Goal: Task Accomplishment & Management: Manage account settings

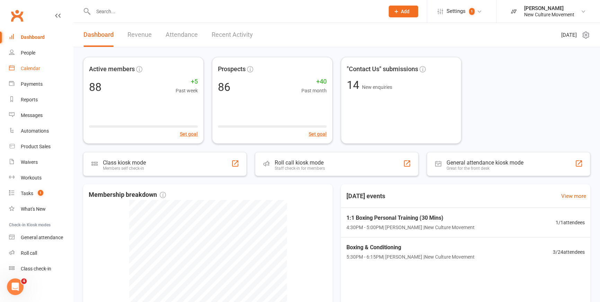
click at [32, 68] on div "Calendar" at bounding box center [30, 69] width 19 height 6
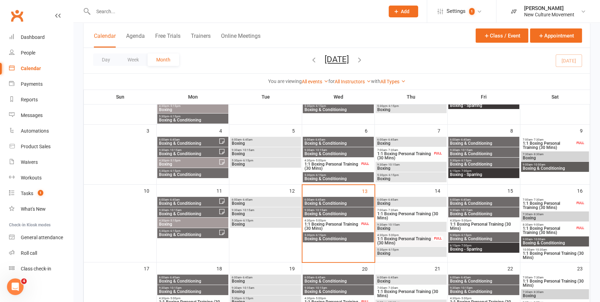
scroll to position [157, 0]
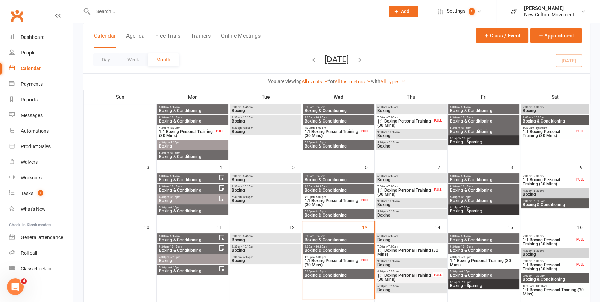
scroll to position [189, 0]
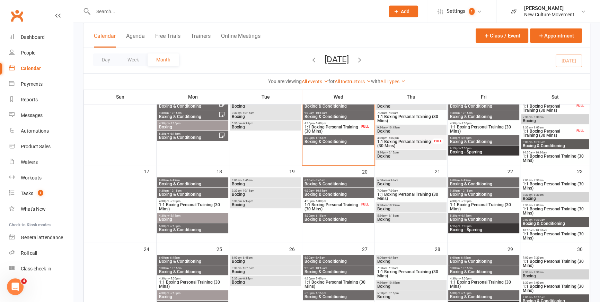
click at [367, 141] on span "Boxing & Conditioning" at bounding box center [338, 141] width 68 height 4
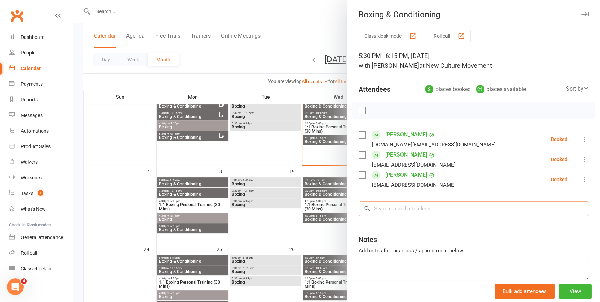
click at [410, 207] on input "search" at bounding box center [474, 208] width 231 height 15
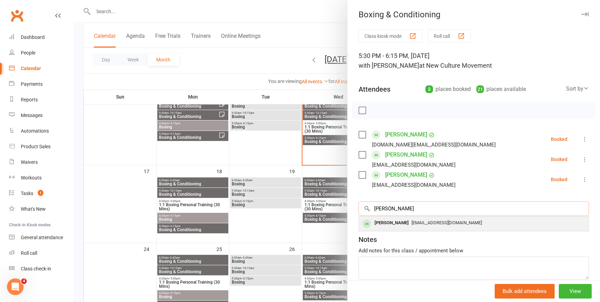
type input "[PERSON_NAME]"
click at [412, 221] on span "[EMAIL_ADDRESS][DOMAIN_NAME]" at bounding box center [447, 222] width 70 height 5
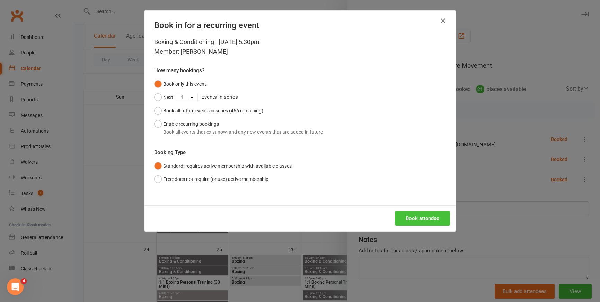
click at [410, 218] on button "Book attendee" at bounding box center [422, 218] width 55 height 15
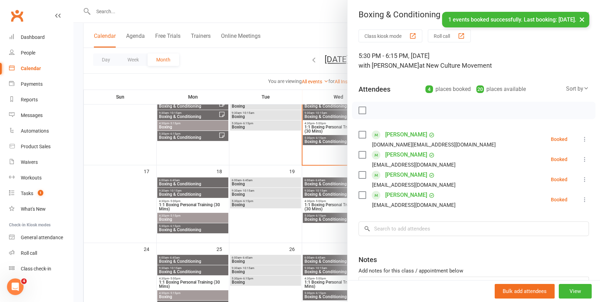
click at [246, 65] on div at bounding box center [336, 151] width 527 height 302
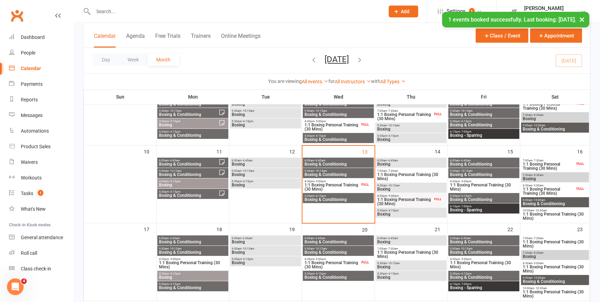
scroll to position [126, 0]
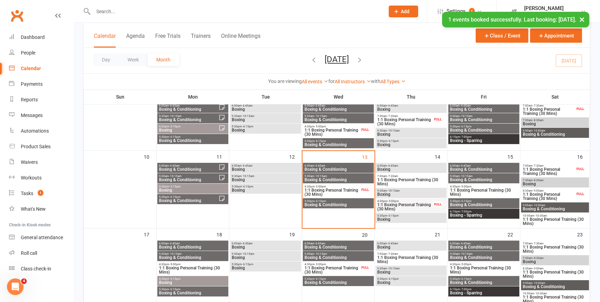
click at [430, 167] on span "Boxing" at bounding box center [411, 169] width 68 height 4
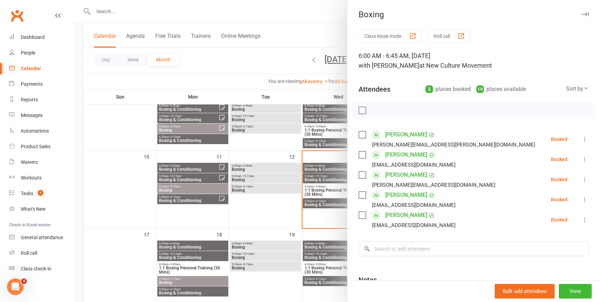
click at [267, 61] on div at bounding box center [336, 151] width 527 height 302
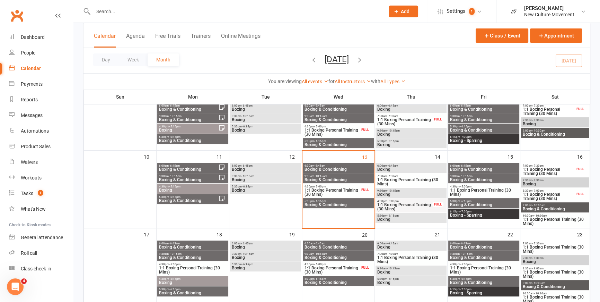
click at [403, 192] on span "Boxing" at bounding box center [411, 194] width 68 height 4
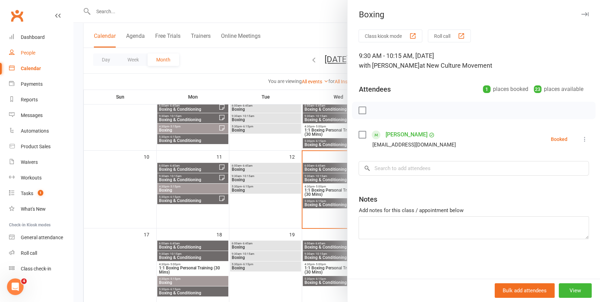
click at [30, 52] on div "People" at bounding box center [28, 53] width 15 height 6
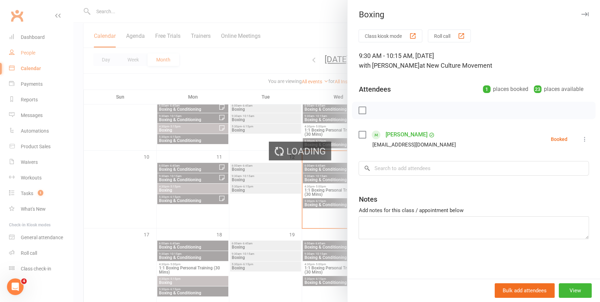
select select "100"
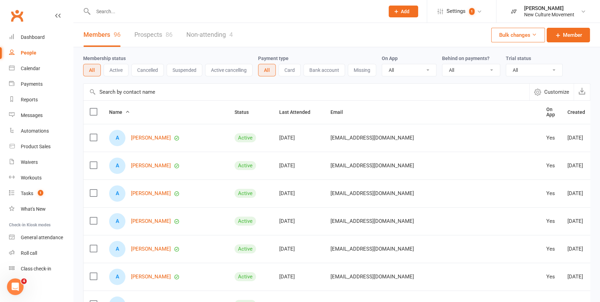
click at [153, 94] on input "text" at bounding box center [307, 92] width 446 height 17
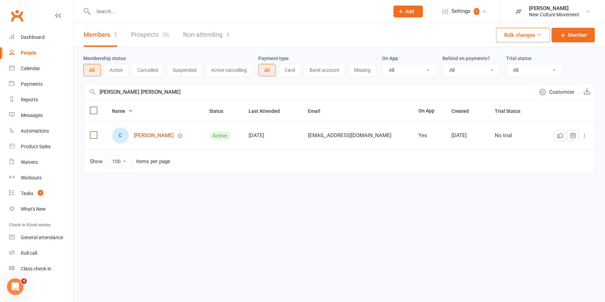
type input "[PERSON_NAME] [PERSON_NAME]"
click at [152, 138] on link "[PERSON_NAME]" at bounding box center [154, 135] width 40 height 6
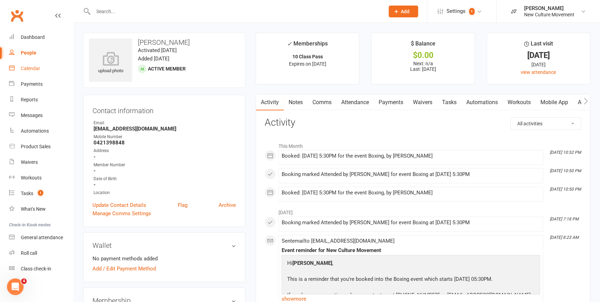
click at [34, 67] on div "Calendar" at bounding box center [30, 69] width 19 height 6
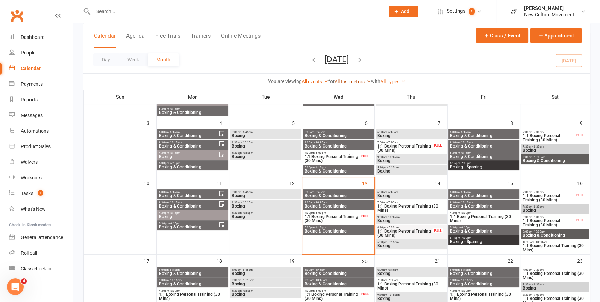
scroll to position [126, 0]
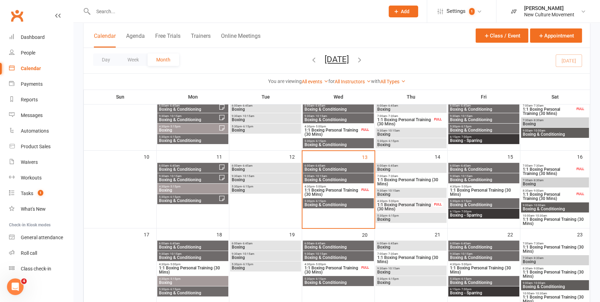
click at [261, 192] on div "5:30pm - 6:15pm Boxing" at bounding box center [265, 188] width 71 height 10
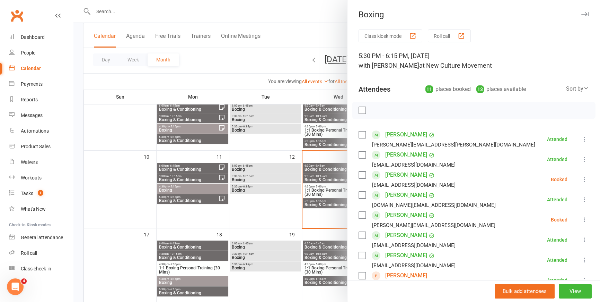
click at [239, 57] on div at bounding box center [336, 151] width 527 height 302
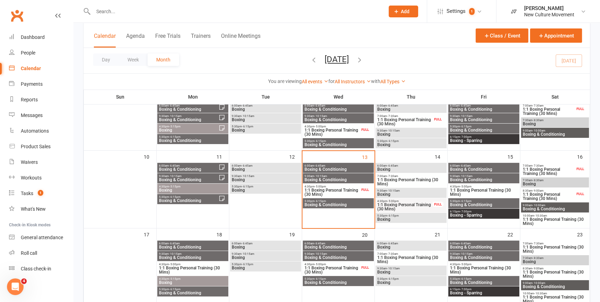
click at [415, 217] on span "Boxing" at bounding box center [411, 219] width 68 height 4
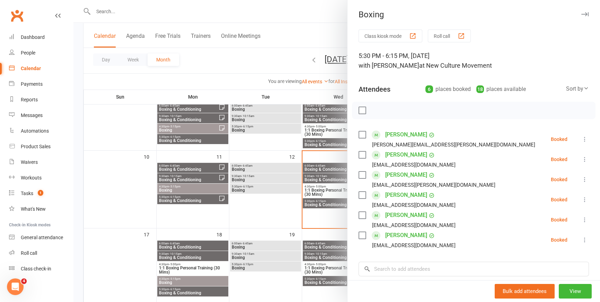
click at [235, 62] on div at bounding box center [336, 151] width 527 height 302
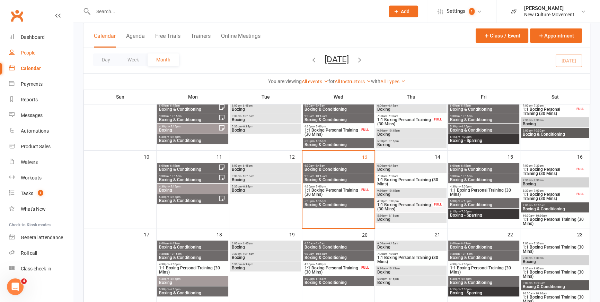
click at [31, 50] on div "People" at bounding box center [28, 53] width 15 height 6
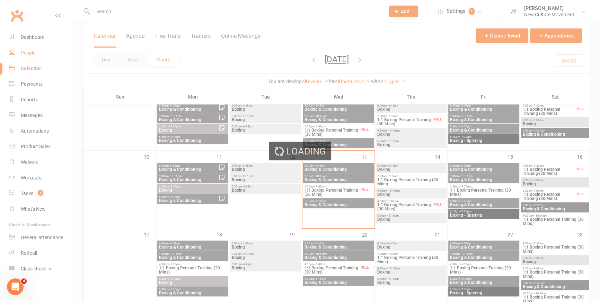
select select "100"
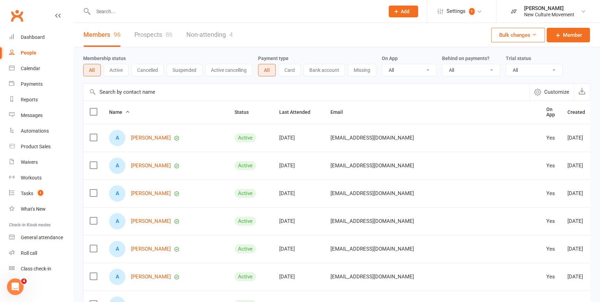
click at [167, 92] on input "text" at bounding box center [307, 92] width 446 height 17
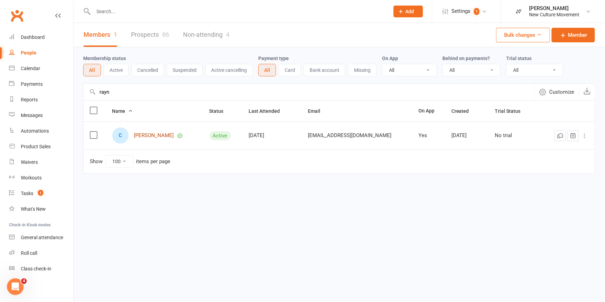
type input "rayn"
click at [153, 135] on link "[PERSON_NAME]" at bounding box center [154, 135] width 40 height 6
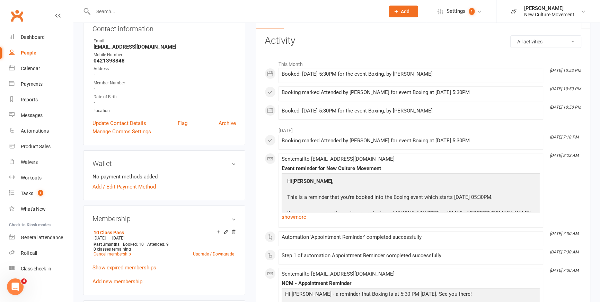
scroll to position [31, 0]
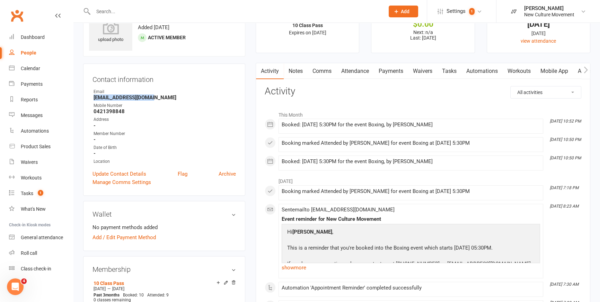
drag, startPoint x: 171, startPoint y: 97, endPoint x: 93, endPoint y: 97, distance: 78.0
click at [94, 97] on strong "[EMAIL_ADDRESS][DOMAIN_NAME]" at bounding box center [165, 97] width 142 height 6
copy strong "[EMAIL_ADDRESS][DOMAIN_NAME]"
click at [31, 53] on div "People" at bounding box center [29, 53] width 16 height 6
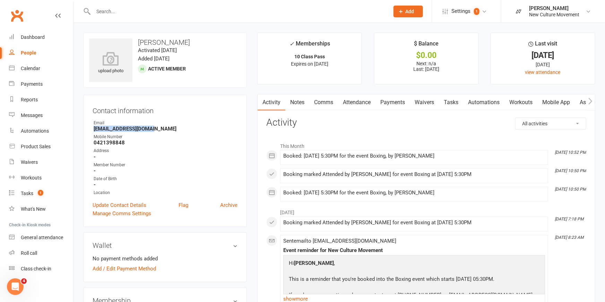
select select "100"
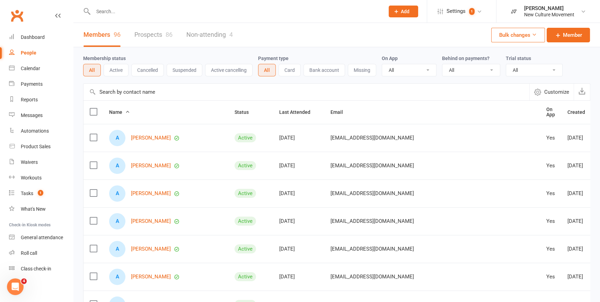
click at [164, 93] on input "text" at bounding box center [307, 92] width 446 height 17
type input "elle"
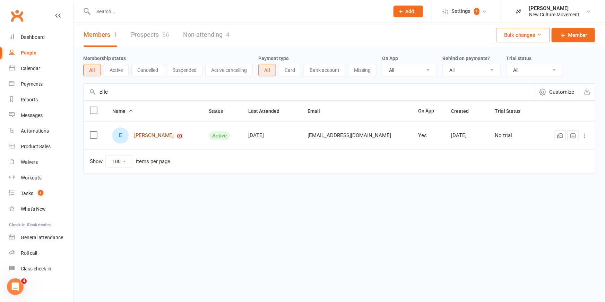
click at [145, 135] on link "[PERSON_NAME]" at bounding box center [154, 135] width 40 height 6
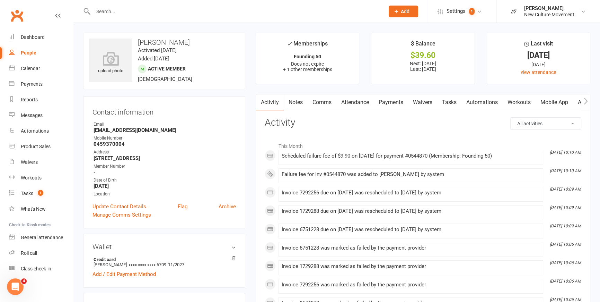
click at [399, 102] on link "Payments" at bounding box center [391, 102] width 34 height 16
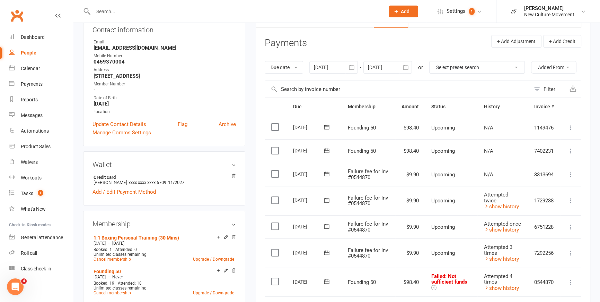
scroll to position [157, 0]
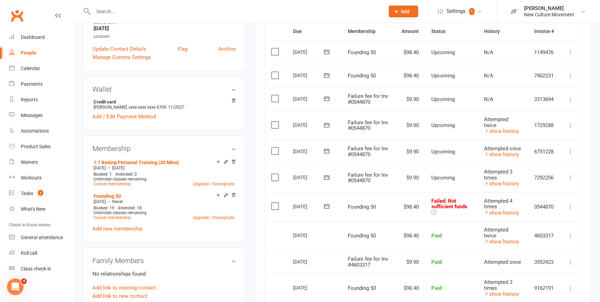
click at [28, 52] on div "People" at bounding box center [29, 53] width 16 height 6
select select "100"
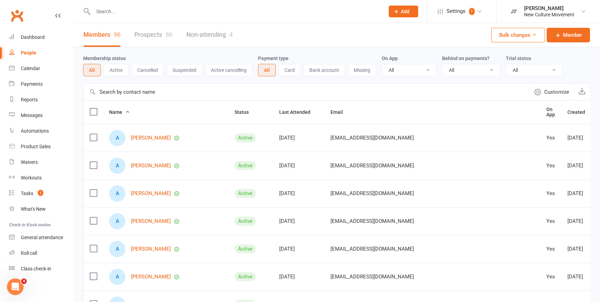
click at [168, 86] on input "text" at bounding box center [307, 92] width 446 height 17
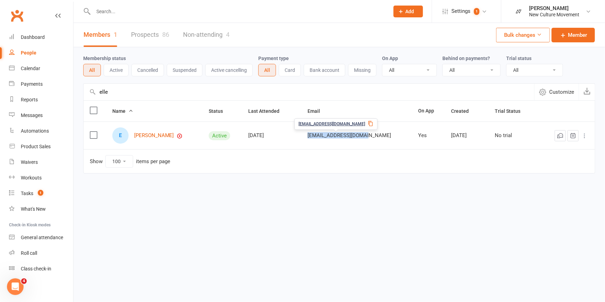
drag, startPoint x: 368, startPoint y: 136, endPoint x: 308, endPoint y: 139, distance: 59.7
click at [308, 139] on td "[EMAIL_ADDRESS][DOMAIN_NAME]" at bounding box center [356, 135] width 111 height 28
drag, startPoint x: 308, startPoint y: 139, endPoint x: 337, endPoint y: 135, distance: 28.7
copy span "[EMAIL_ADDRESS][DOMAIN_NAME]"
drag, startPoint x: 122, startPoint y: 94, endPoint x: 55, endPoint y: 85, distance: 67.8
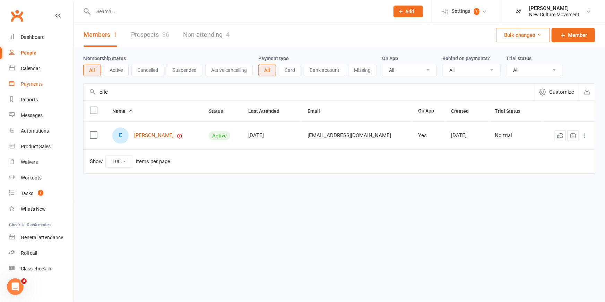
click at [55, 85] on ui-view "Prospect Member Non-attending contact Class / event Appointment Task Membership…" at bounding box center [302, 101] width 605 height 199
drag, startPoint x: 387, startPoint y: 137, endPoint x: 312, endPoint y: 139, distance: 74.9
click at [312, 138] on div "[EMAIL_ADDRESS][DOMAIN_NAME]" at bounding box center [357, 135] width 98 height 6
copy span "[EMAIL_ADDRESS][DOMAIN_NAME]"
click at [142, 92] on input "[PERSON_NAME]" at bounding box center [309, 92] width 451 height 17
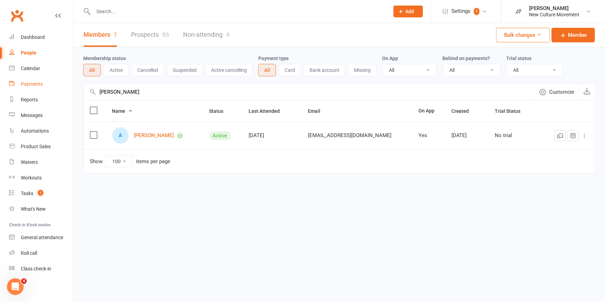
drag, startPoint x: 142, startPoint y: 92, endPoint x: 43, endPoint y: 89, distance: 98.8
click at [43, 89] on ui-view "Prospect Member Non-attending contact Class / event Appointment Task Membership…" at bounding box center [302, 101] width 605 height 199
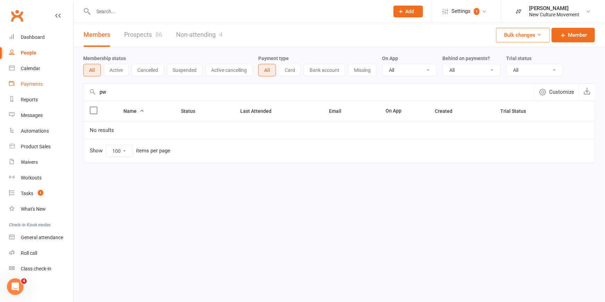
type input "p"
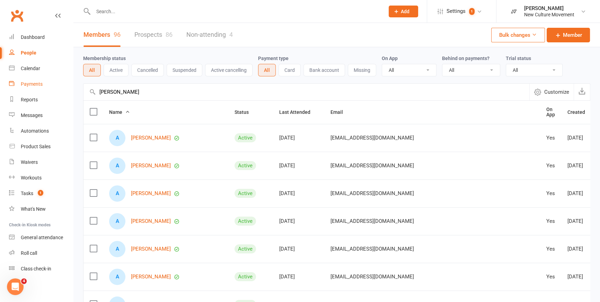
type input "[PERSON_NAME]"
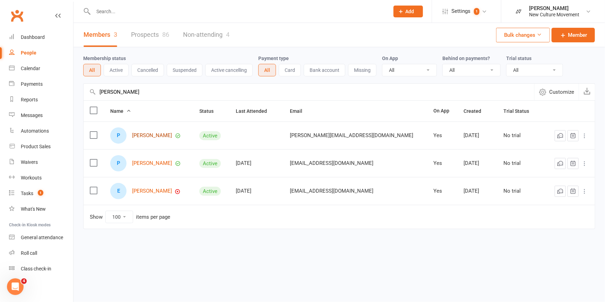
click at [155, 136] on link "[PERSON_NAME]" at bounding box center [152, 135] width 40 height 6
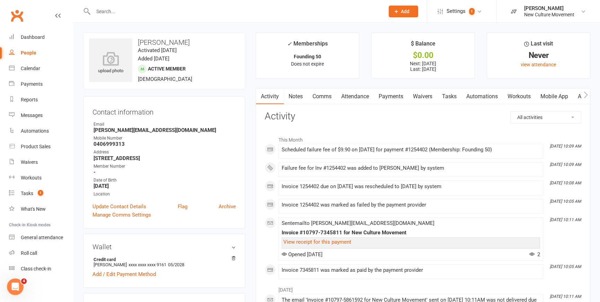
click at [399, 96] on link "Payments" at bounding box center [391, 96] width 34 height 16
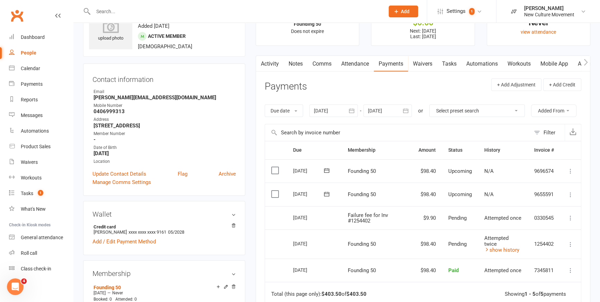
scroll to position [126, 0]
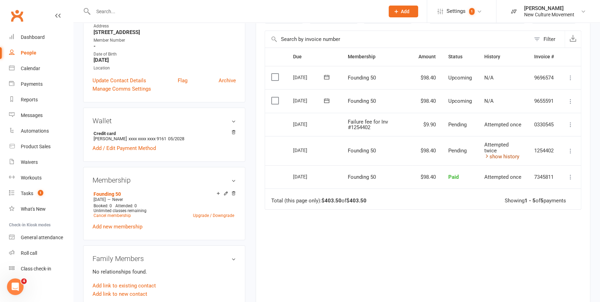
click at [506, 156] on link "show history" at bounding box center [502, 156] width 35 height 6
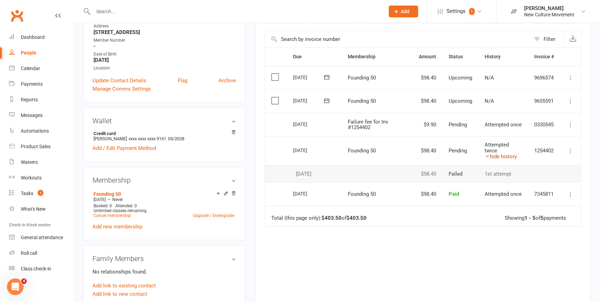
click at [502, 154] on link "hide history" at bounding box center [501, 156] width 32 height 6
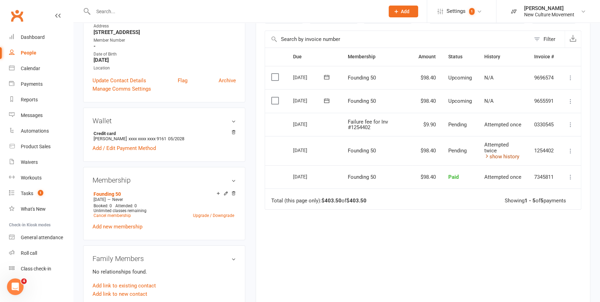
click at [502, 154] on link "show history" at bounding box center [502, 156] width 35 height 6
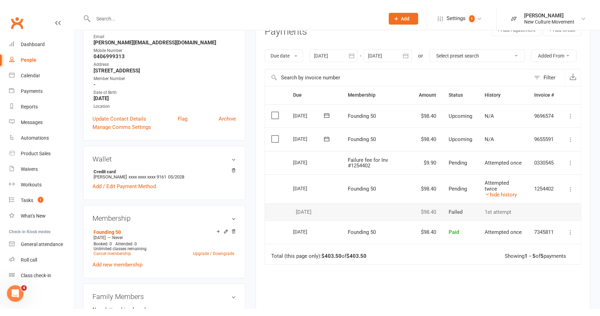
scroll to position [94, 0]
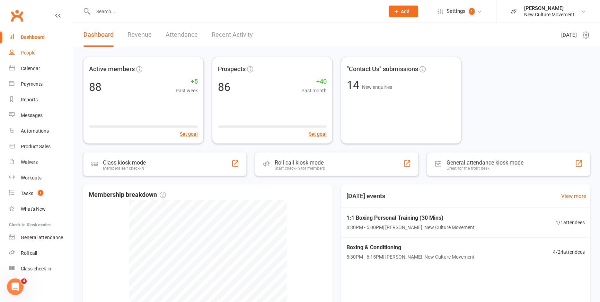
click at [32, 50] on div "People" at bounding box center [28, 53] width 15 height 6
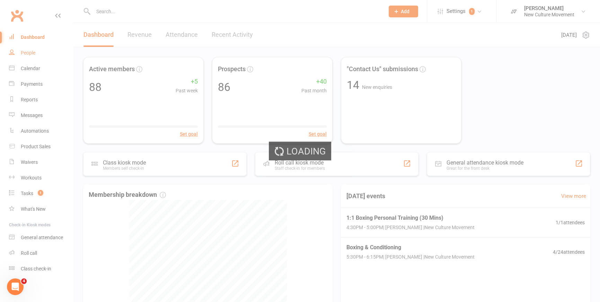
select select "100"
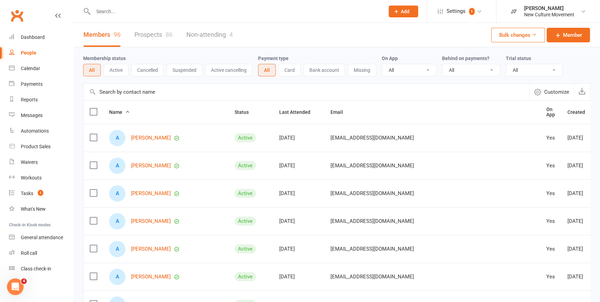
click at [157, 94] on input "text" at bounding box center [307, 92] width 446 height 17
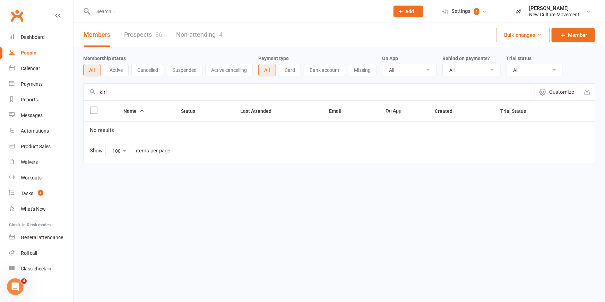
type input "kiri"
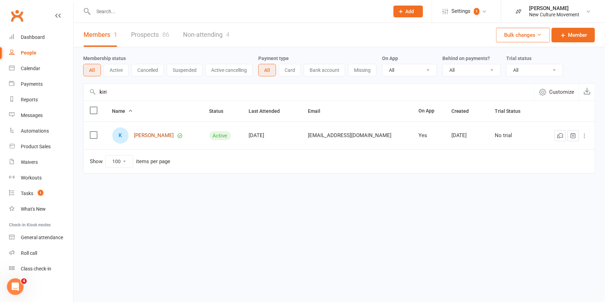
click at [155, 135] on link "[PERSON_NAME]" at bounding box center [154, 135] width 40 height 6
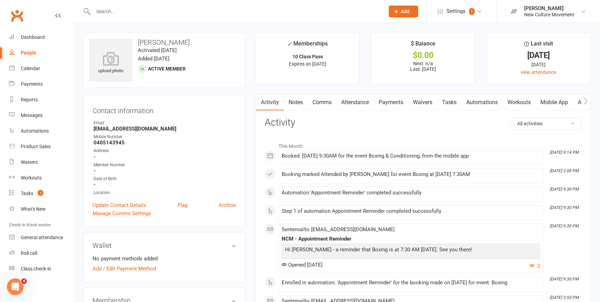
click at [357, 102] on link "Attendance" at bounding box center [355, 102] width 37 height 16
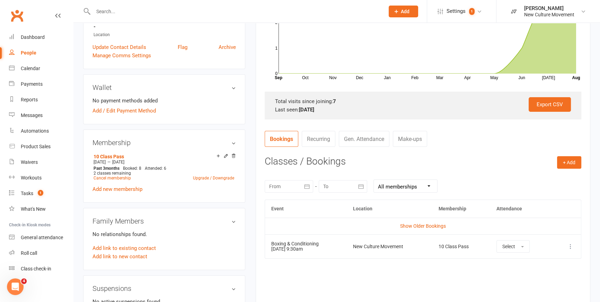
scroll to position [220, 0]
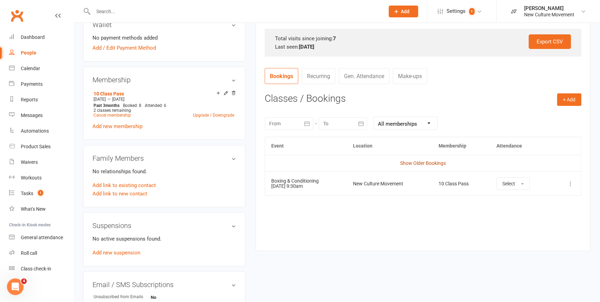
click at [416, 162] on link "Show Older Bookings" at bounding box center [423, 163] width 46 height 6
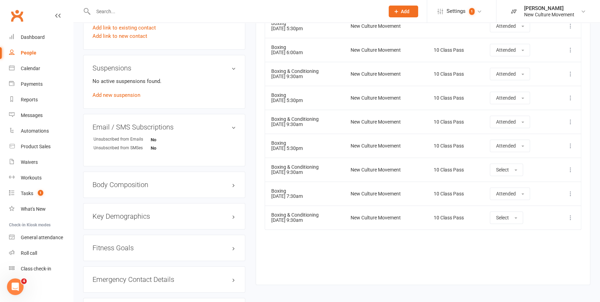
scroll to position [378, 0]
click at [508, 167] on span "Select" at bounding box center [502, 170] width 13 height 6
click at [510, 185] on span "Attended" at bounding box center [506, 185] width 21 height 6
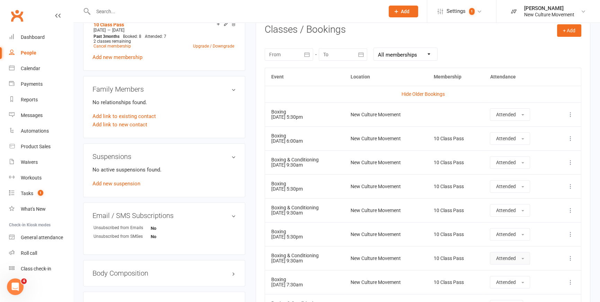
scroll to position [126, 0]
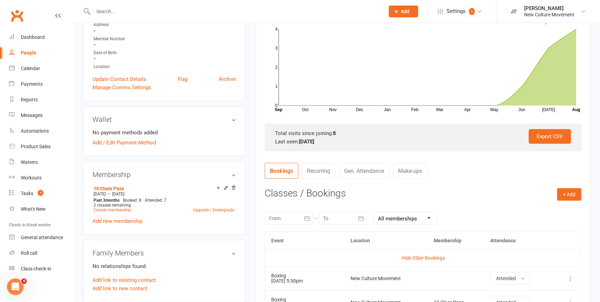
click at [28, 55] on div "People" at bounding box center [29, 53] width 16 height 6
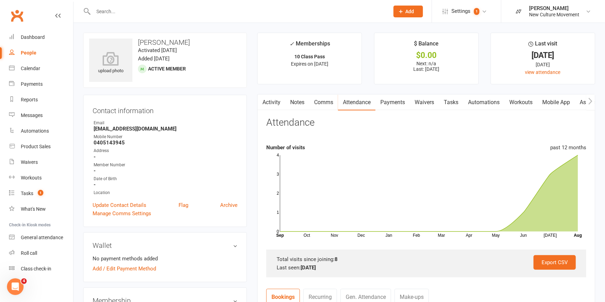
select select "100"
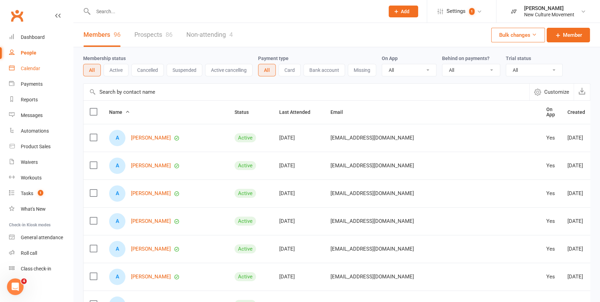
click at [36, 66] on div "Calendar" at bounding box center [30, 69] width 19 height 6
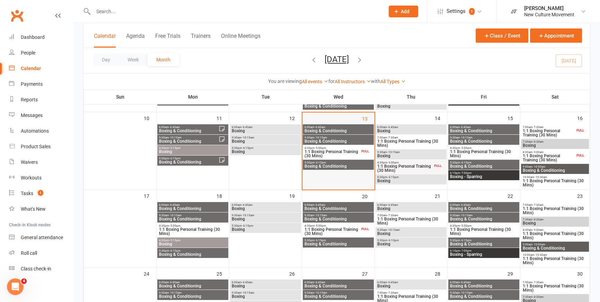
scroll to position [157, 0]
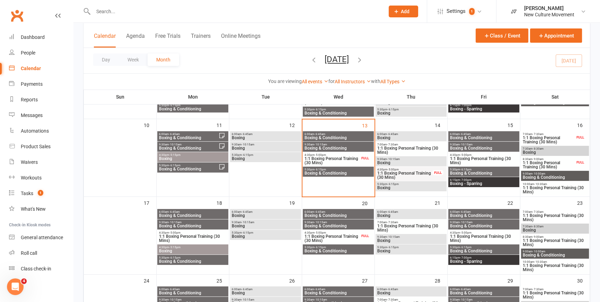
click at [345, 168] on span "5:30pm - 6:15pm" at bounding box center [338, 169] width 68 height 3
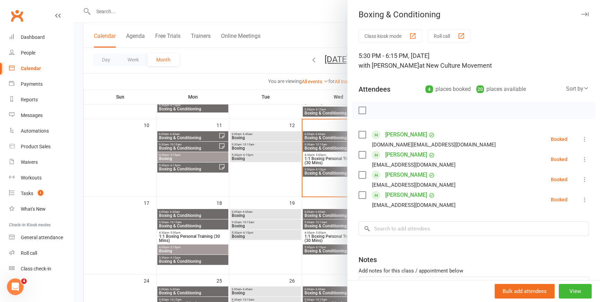
click at [267, 59] on div at bounding box center [336, 151] width 527 height 302
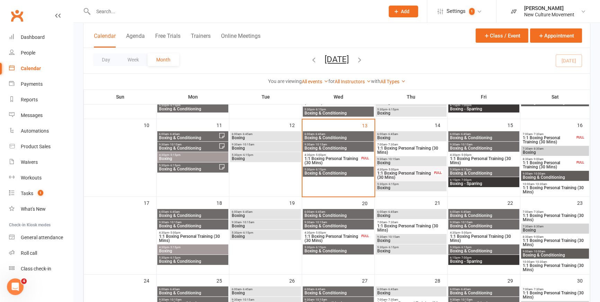
click at [410, 133] on span "6:00am - 6:45am" at bounding box center [411, 133] width 68 height 3
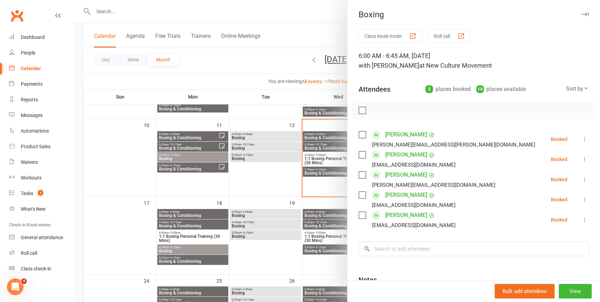
click at [266, 60] on div at bounding box center [336, 151] width 527 height 302
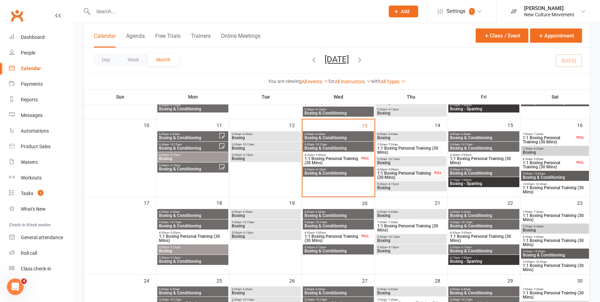
click at [397, 157] on span "- 10:15am" at bounding box center [393, 158] width 13 height 3
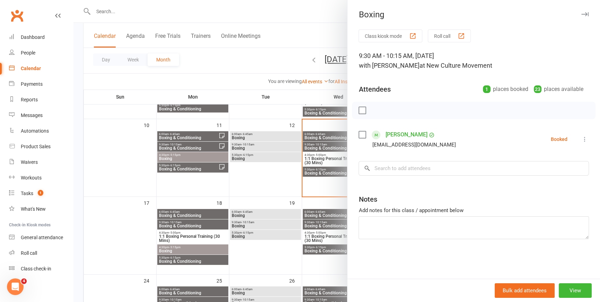
click at [262, 57] on div at bounding box center [336, 151] width 527 height 302
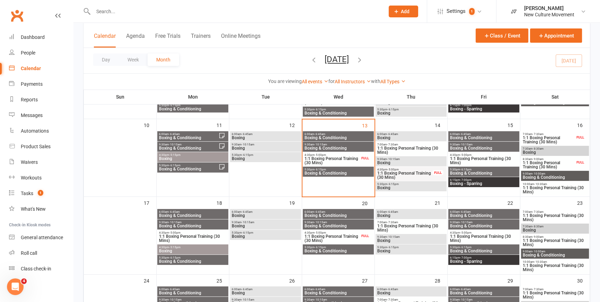
click at [407, 187] on span "Boxing" at bounding box center [411, 187] width 68 height 4
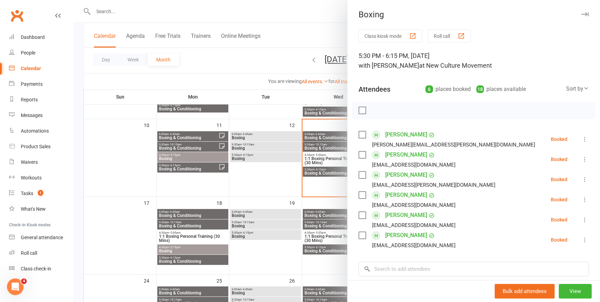
click at [284, 64] on div at bounding box center [336, 151] width 527 height 302
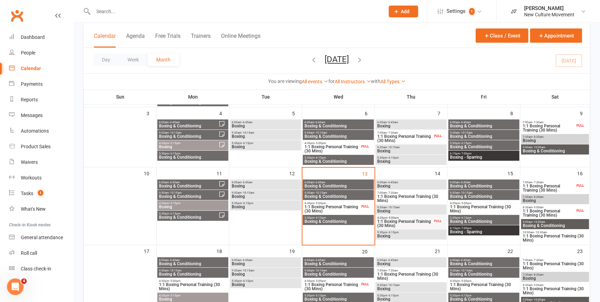
scroll to position [111, 0]
